Goal: Navigation & Orientation: Find specific page/section

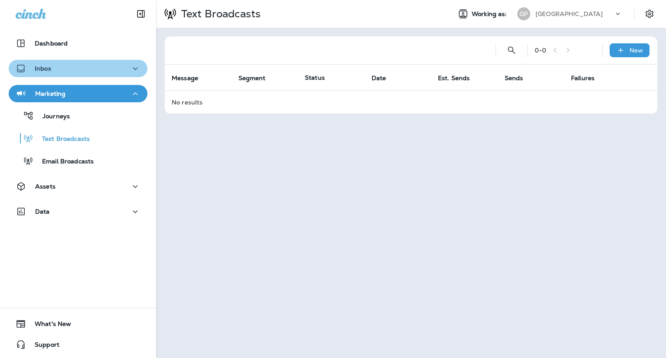
click at [95, 63] on div "Inbox" at bounding box center [78, 68] width 125 height 11
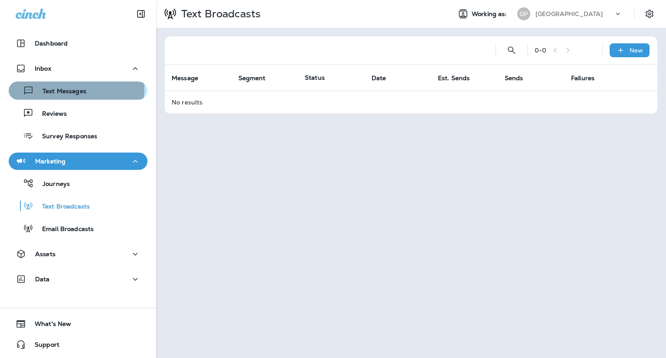
click at [64, 89] on p "Text Messages" at bounding box center [60, 92] width 52 height 8
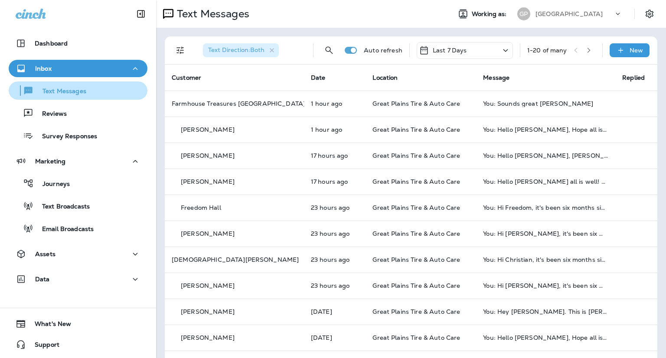
click at [37, 93] on p "Text Messages" at bounding box center [60, 92] width 52 height 8
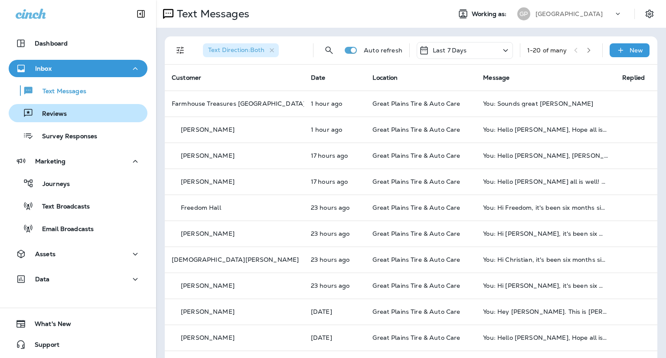
click at [78, 118] on div "Reviews" at bounding box center [78, 113] width 132 height 13
